Goal: Communication & Community: Answer question/provide support

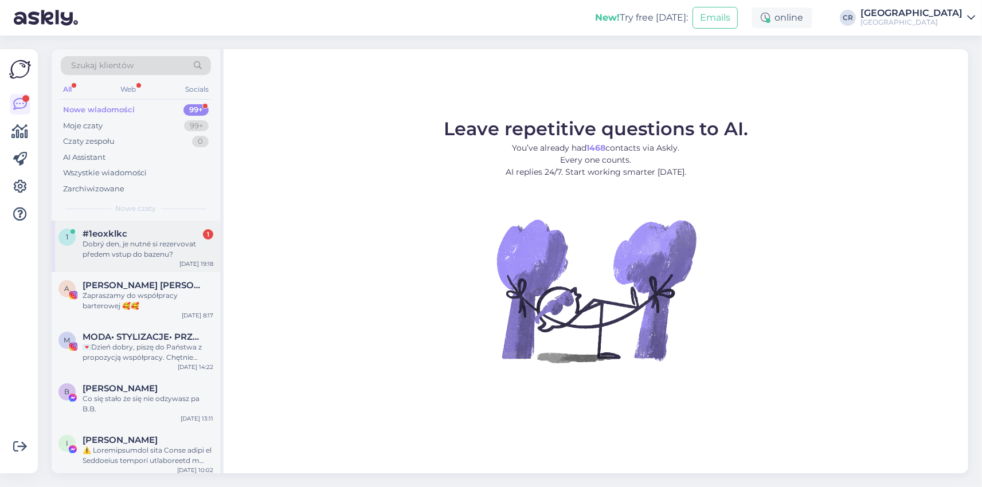
click at [166, 242] on div "Dobrý den, je nutné si rezervovat předem vstup do bazenu?" at bounding box center [148, 249] width 131 height 21
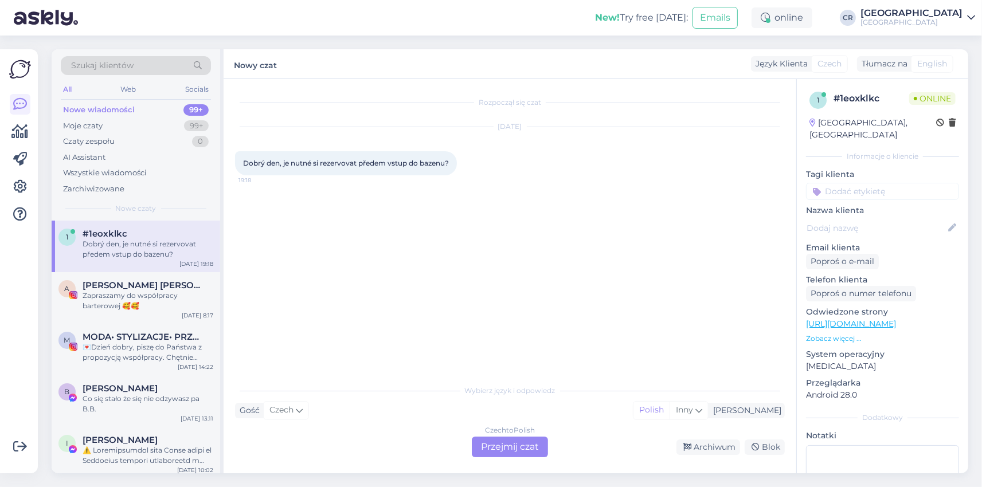
click at [510, 446] on div "Czech to Polish Przejmij czat" at bounding box center [510, 447] width 76 height 21
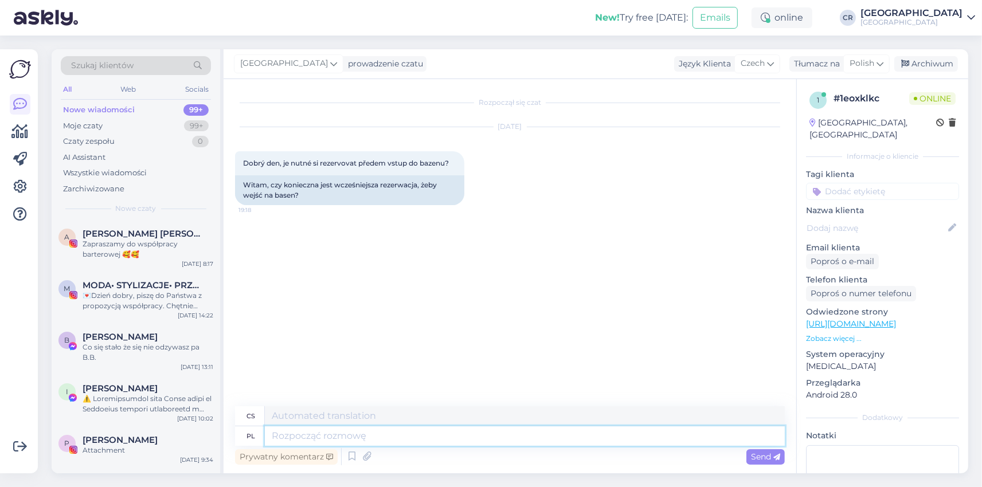
click at [304, 433] on textarea at bounding box center [525, 435] width 520 height 19
type textarea "dZIEŃ"
type textarea "Den"
type textarea "dZIEŃ DOBRY,"
type textarea "Dobré ráno,"
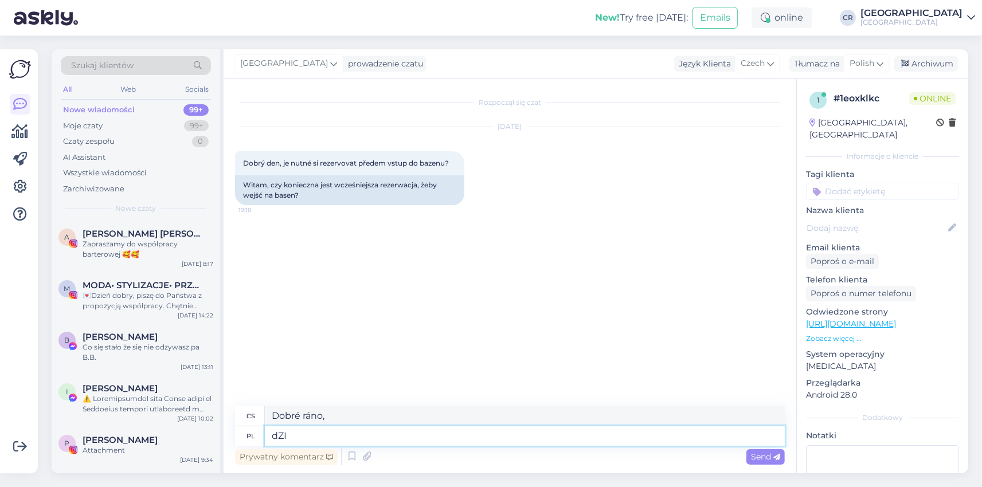
type textarea "dZ"
type textarea "Den"
type textarea "d"
type textarea "Dzie"
type textarea "Díky"
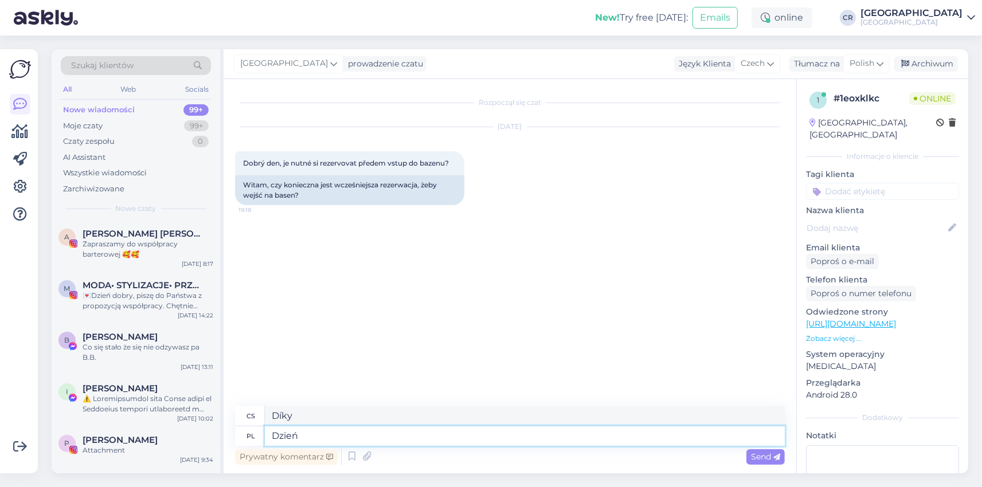
type textarea "Dzień"
type textarea "Den"
type textarea "Dzień dobry,"
type textarea "Dobré ráno,"
type textarea "Dzień dobry, nie m"
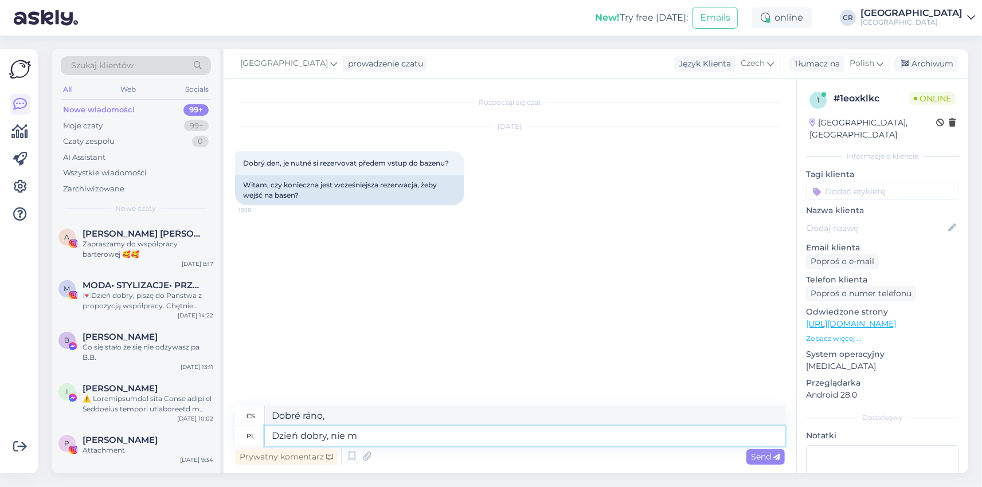
type textarea "Dobré ráno, ne"
type textarea "Dzień dobry, nie ma t"
type textarea "Dobré ráno, není tam žádný"
type textarea "Dzień dobry, nie ma takiej"
type textarea "Dobré ráno, nic takového neexistuje."
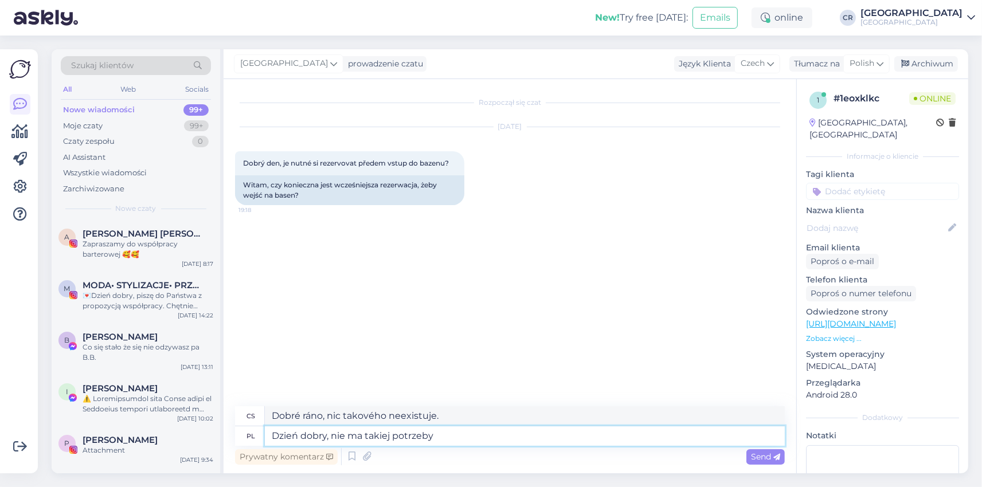
type textarea "Dzień dobry, nie ma takiej potrzeby."
type textarea "Dobré ráno, to není nutné."
type textarea "Dzień dobry, nie ma takiej potrzeby."
click at [755, 455] on span "Send" at bounding box center [765, 457] width 29 height 10
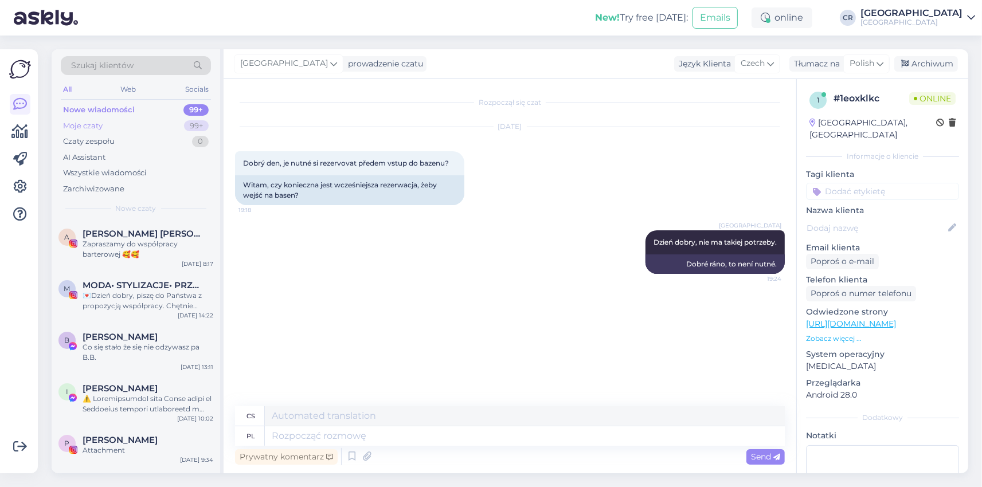
click at [105, 123] on div "Moje czaty 99+" at bounding box center [136, 126] width 150 height 16
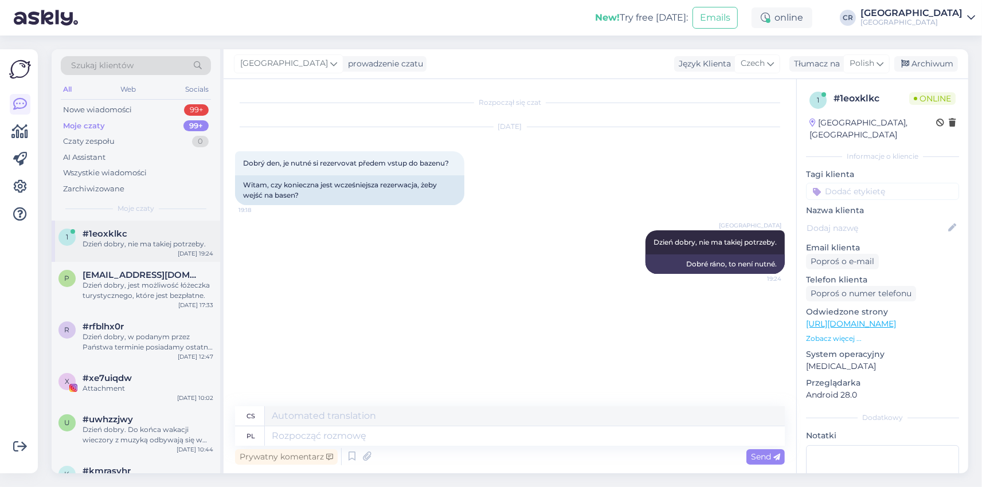
click at [158, 243] on div "Dzień dobry, nie ma takiej potrzeby." at bounding box center [148, 244] width 131 height 10
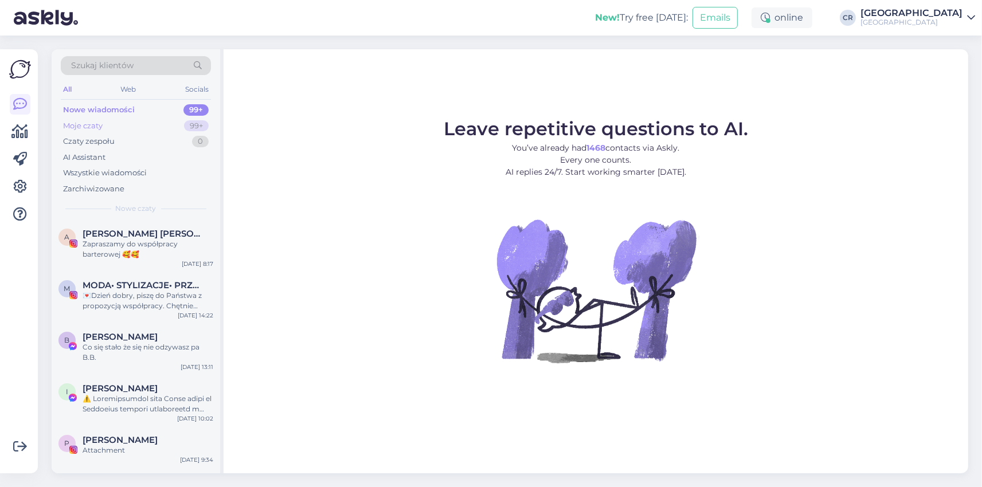
click at [99, 128] on div "Moje czaty" at bounding box center [83, 125] width 40 height 11
